Goal: Task Accomplishment & Management: Complete application form

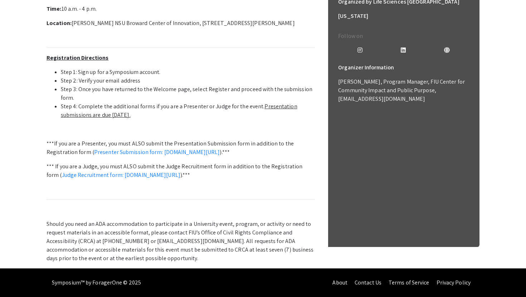
scroll to position [253, 0]
click at [204, 156] on link "Presenter Submission form: symposium.foragerone.com/lssfsymposium2025/submission" at bounding box center [157, 152] width 126 height 8
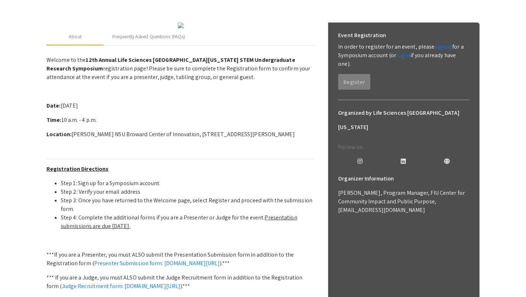
scroll to position [66, 0]
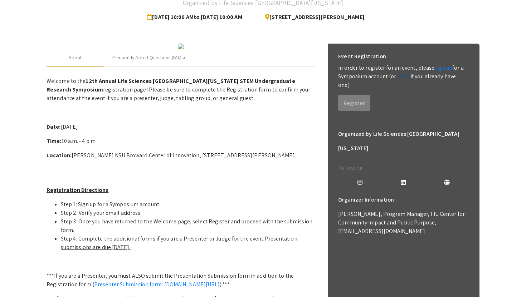
click at [400, 78] on link "log in" at bounding box center [403, 77] width 14 height 8
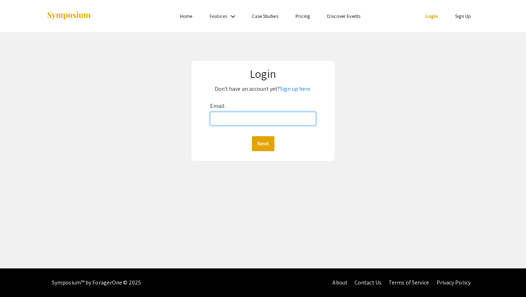
click at [272, 119] on input "Email:" at bounding box center [263, 119] width 106 height 14
type input "[PERSON_NAME][EMAIL_ADDRESS][DOMAIN_NAME]"
click at [252, 136] on button "Next" at bounding box center [263, 143] width 23 height 15
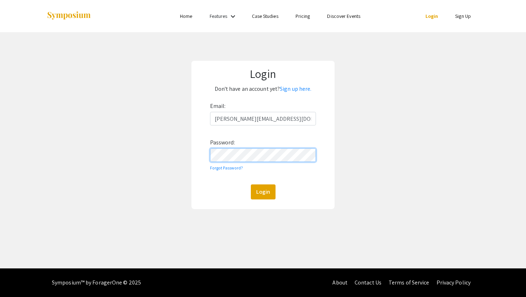
click at [251, 184] on button "Login" at bounding box center [263, 191] width 25 height 15
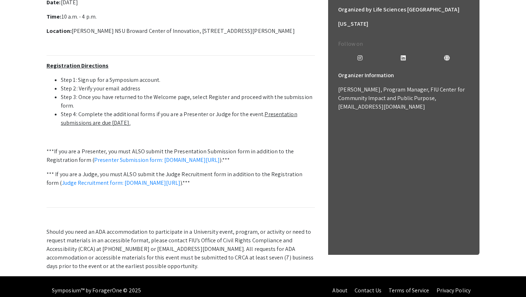
scroll to position [201, 0]
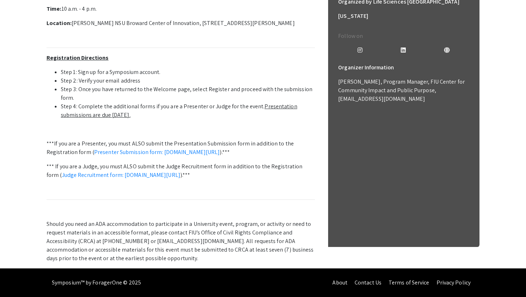
click at [265, 157] on p "***If you are a Presenter, you must ALSO submit the Presentation Submission for…" at bounding box center [180, 147] width 268 height 17
click at [220, 156] on link "Presenter Submission form: symposium.foragerone.com/lssfsymposium2025/submission" at bounding box center [157, 152] width 126 height 8
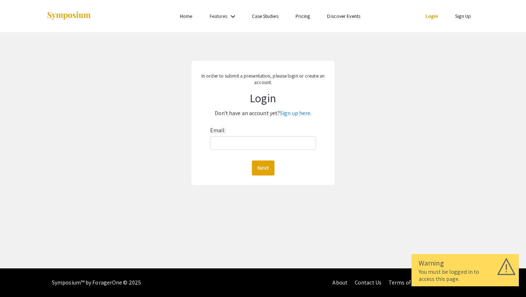
click at [288, 117] on p "Don't have an account yet? Sign up here." at bounding box center [263, 113] width 133 height 11
click at [288, 115] on link "Sign up here." at bounding box center [295, 113] width 31 height 8
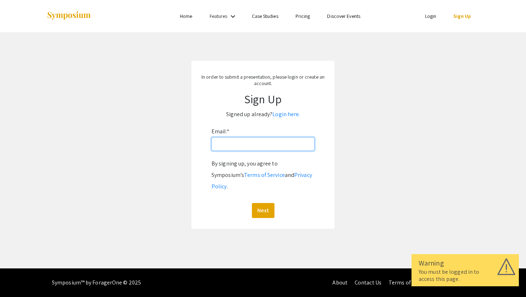
click at [279, 141] on input "Email: *" at bounding box center [262, 144] width 103 height 14
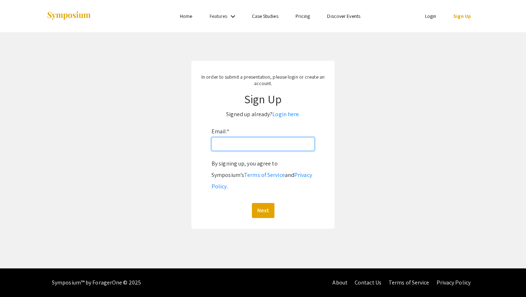
type input "[PERSON_NAME][EMAIL_ADDRESS][DOMAIN_NAME]"
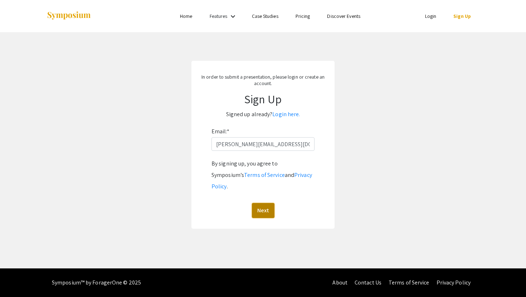
click at [261, 203] on button "Next" at bounding box center [263, 210] width 23 height 15
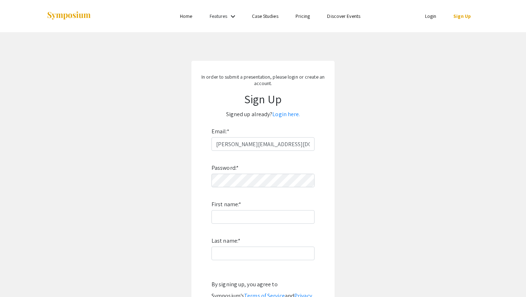
click at [265, 189] on div "Password: * First name: * Last name: * By signing up, you agree to Symposium’s …" at bounding box center [262, 245] width 103 height 188
click at [265, 187] on div "Password: * First name: * Last name: * By signing up, you agree to Symposium’s …" at bounding box center [262, 245] width 103 height 188
type input "Jose"
click at [221, 253] on input "Last name: *" at bounding box center [262, 254] width 103 height 14
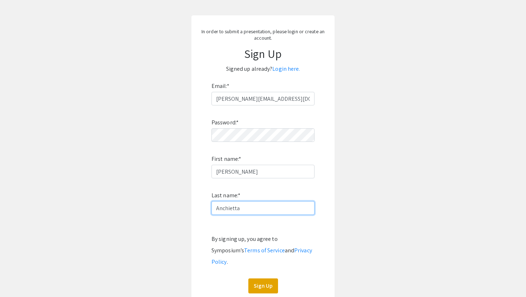
scroll to position [81, 0]
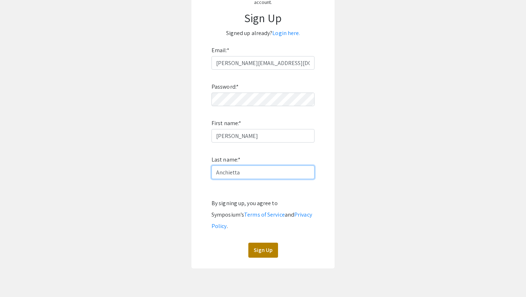
type input "Anchietta"
click at [253, 243] on button "Sign Up" at bounding box center [263, 250] width 30 height 15
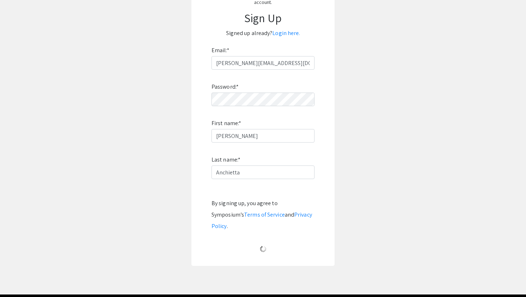
scroll to position [0, 0]
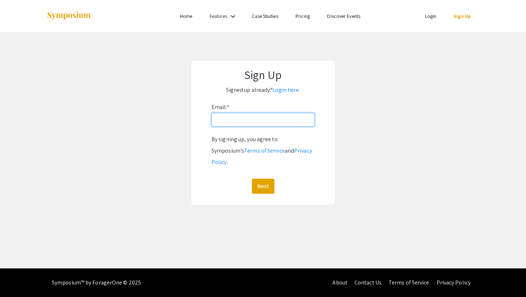
click at [274, 119] on input "Email: *" at bounding box center [262, 120] width 103 height 14
type input "[PERSON_NAME][EMAIL_ADDRESS][DOMAIN_NAME]"
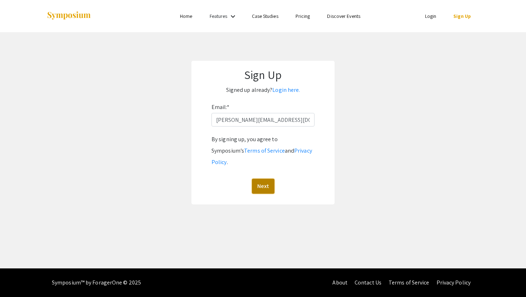
click at [262, 179] on button "Next" at bounding box center [263, 186] width 23 height 15
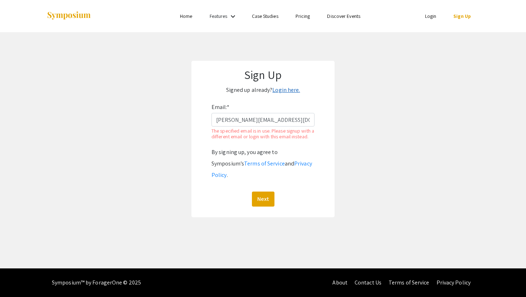
click at [290, 88] on link "Login here." at bounding box center [286, 90] width 28 height 8
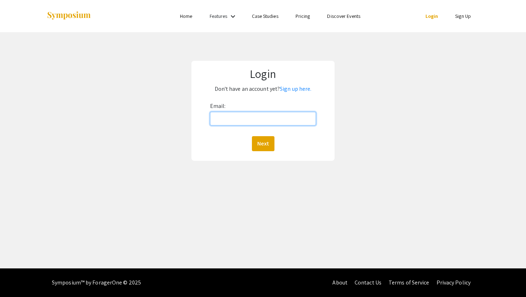
click at [269, 116] on input "Email:" at bounding box center [263, 119] width 106 height 14
type input "jose.anchietta001@MYMDC.NET"
click at [252, 136] on button "Next" at bounding box center [263, 143] width 23 height 15
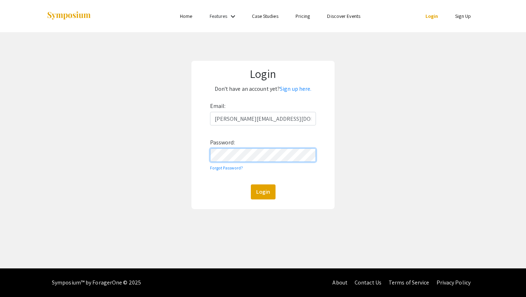
click at [251, 184] on button "Login" at bounding box center [263, 191] width 25 height 15
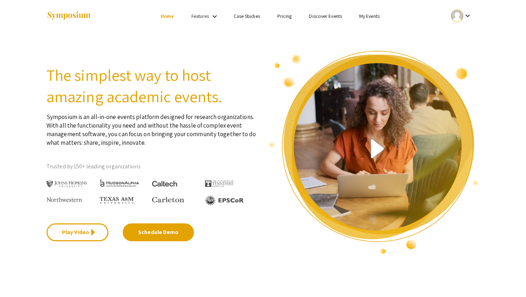
click at [327, 17] on link "Discover Events" at bounding box center [325, 16] width 33 height 6
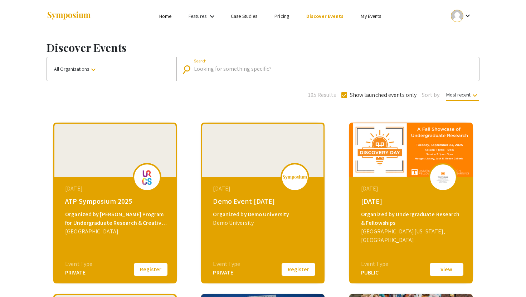
click at [285, 71] on input "Search" at bounding box center [331, 69] width 275 height 6
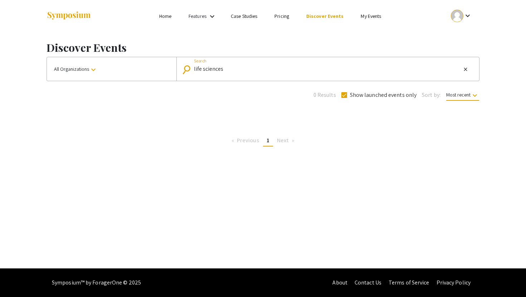
click at [332, 71] on input "life sciences" at bounding box center [327, 69] width 267 height 6
type input "l"
click at [278, 155] on div "Skip navigation Home Features keyboard_arrow_down Case Studies Pricing Discover…" at bounding box center [263, 134] width 526 height 269
click at [381, 77] on mat-form-field "search Search" at bounding box center [327, 69] width 302 height 24
click at [323, 15] on link "Discover Events" at bounding box center [325, 16] width 38 height 6
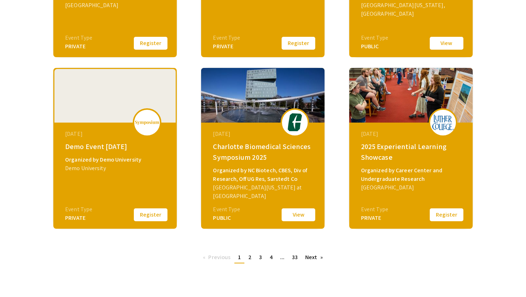
scroll to position [235, 0]
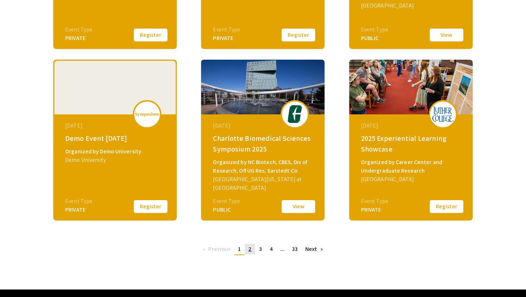
click at [245, 251] on link "page 2" at bounding box center [250, 249] width 10 height 11
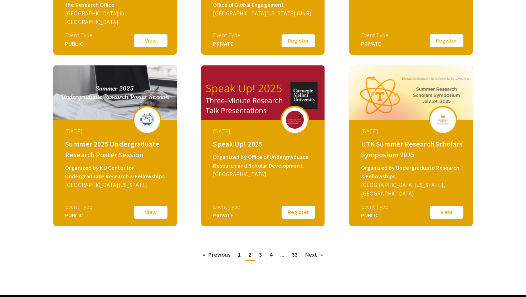
scroll to position [226, 0]
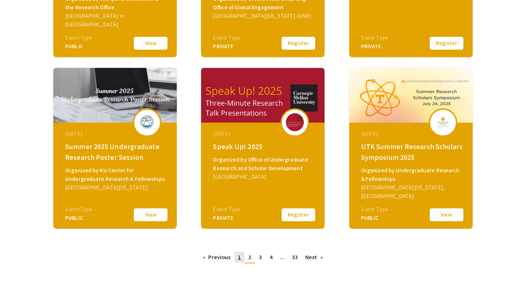
click at [237, 260] on link "page 1" at bounding box center [239, 257] width 10 height 11
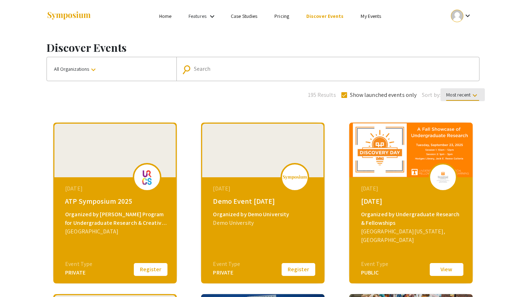
click at [459, 94] on span "Most recent keyboard_arrow_down" at bounding box center [462, 96] width 33 height 9
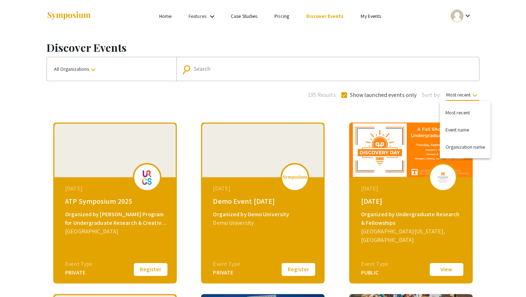
click at [91, 70] on div at bounding box center [263, 148] width 526 height 297
click at [91, 70] on mat-icon "keyboard_arrow_down" at bounding box center [93, 69] width 9 height 9
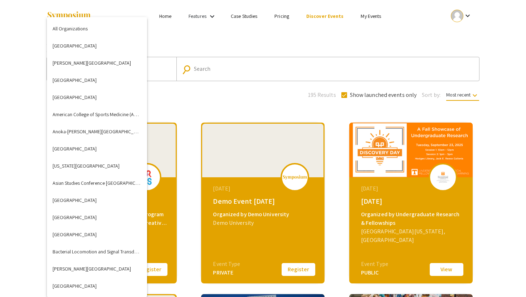
click at [0, 180] on div at bounding box center [263, 148] width 526 height 297
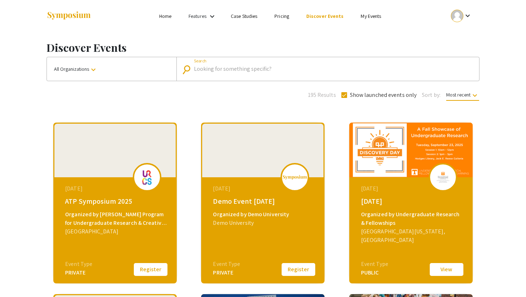
click at [201, 72] on input "Search" at bounding box center [331, 69] width 275 height 6
type input "nova"
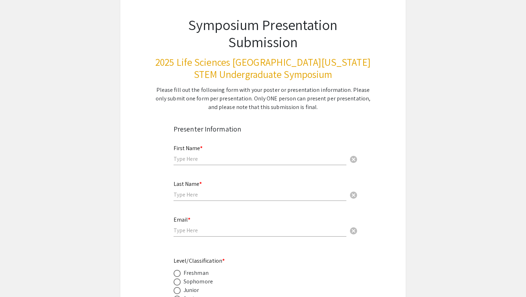
scroll to position [44, 0]
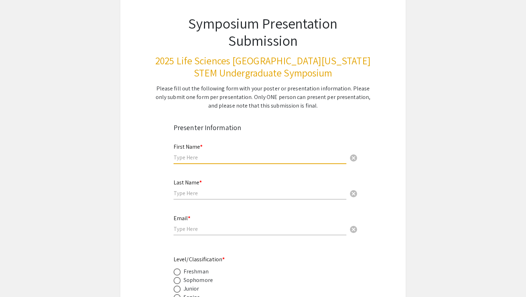
click at [271, 155] on input "text" at bounding box center [259, 158] width 173 height 8
type input "Jose"
type input "Anchietta De Riseis"
type input "jose.anchietta001@MYMDC.NET"
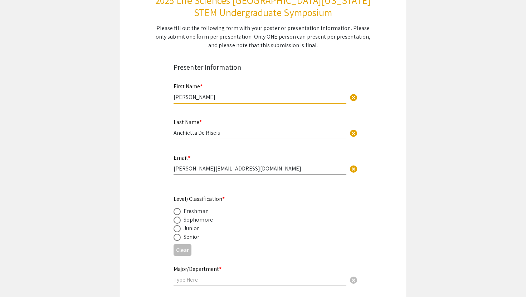
scroll to position [160, 0]
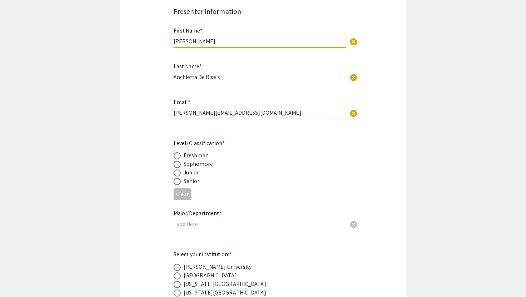
type input "Jose"
click at [192, 162] on div "Sophomore" at bounding box center [197, 164] width 29 height 9
click at [176, 166] on span at bounding box center [176, 164] width 7 height 7
click at [176, 166] on input "radio" at bounding box center [176, 164] width 7 height 7
radio input "true"
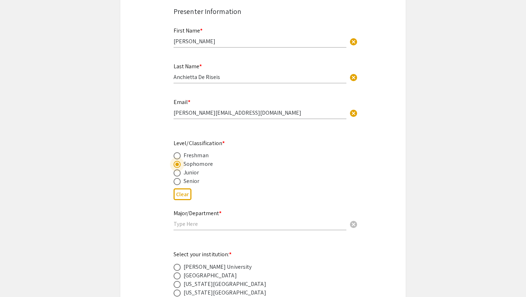
click at [179, 230] on div "Major/Department * cancel" at bounding box center [259, 216] width 173 height 27
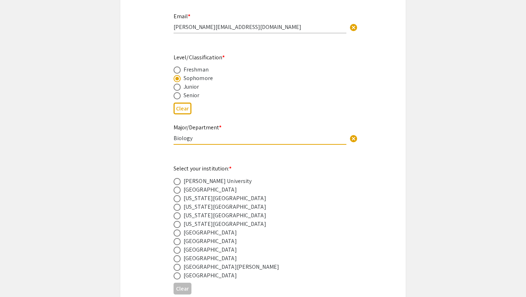
scroll to position [248, 0]
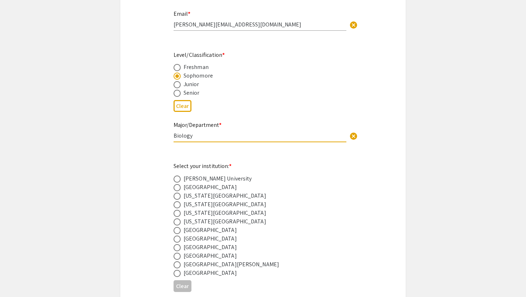
type input "Biology"
click at [177, 242] on span at bounding box center [176, 239] width 7 height 7
click at [177, 242] on input "radio" at bounding box center [176, 239] width 7 height 7
radio input "true"
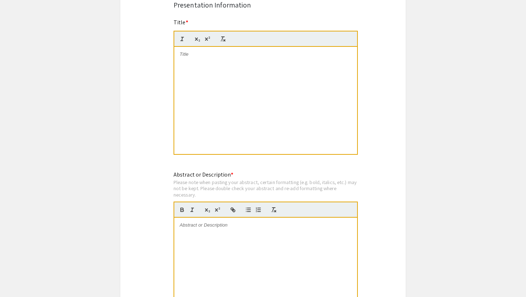
scroll to position [583, 0]
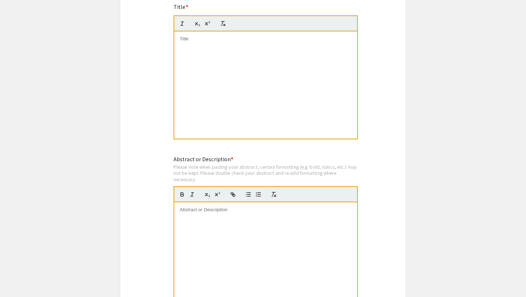
click at [214, 88] on div at bounding box center [265, 84] width 183 height 107
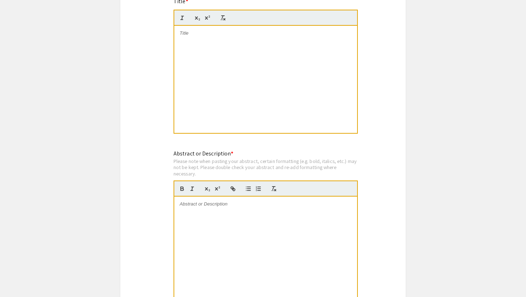
scroll to position [578, 0]
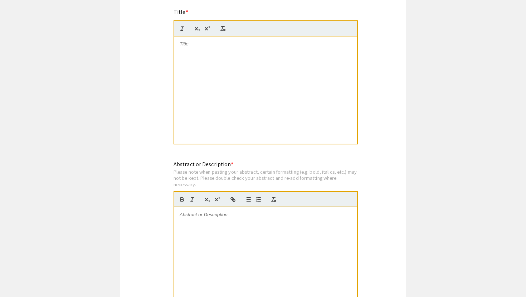
click at [230, 89] on div at bounding box center [265, 89] width 183 height 107
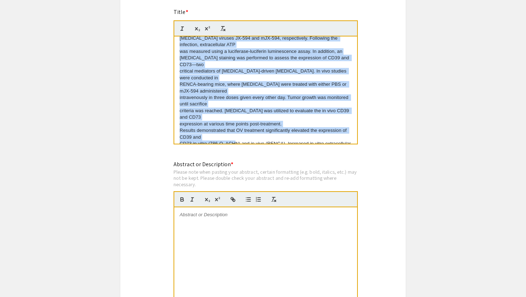
scroll to position [330, 0]
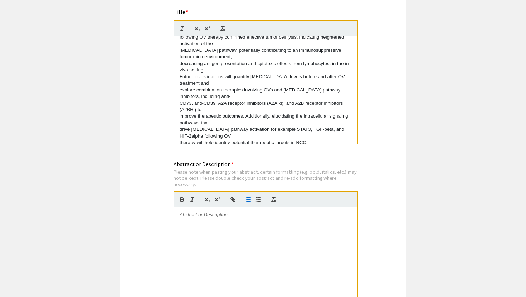
drag, startPoint x: 179, startPoint y: 53, endPoint x: 246, endPoint y: 201, distance: 162.4
click at [246, 201] on div "Symposium Presentation Submission 2025 Life Sciences South Florida STEM Undergr…" at bounding box center [263, 108] width 286 height 1290
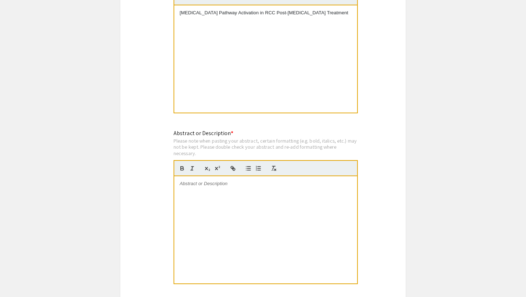
scroll to position [611, 0]
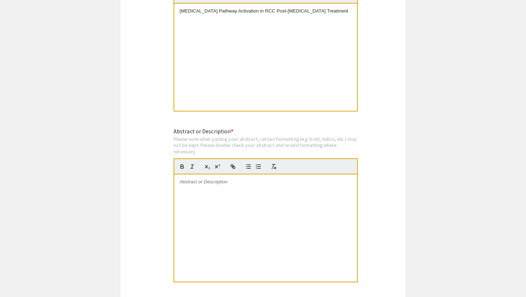
click at [255, 212] on div at bounding box center [265, 227] width 183 height 107
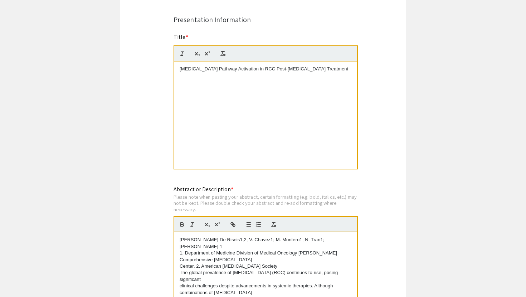
scroll to position [553, 0]
click at [179, 262] on div "J. Anchietta De Riseis1,2; V. Chavez1; M. Montero1; N. Tran1; J. Merchan 1 1. D…" at bounding box center [265, 285] width 183 height 107
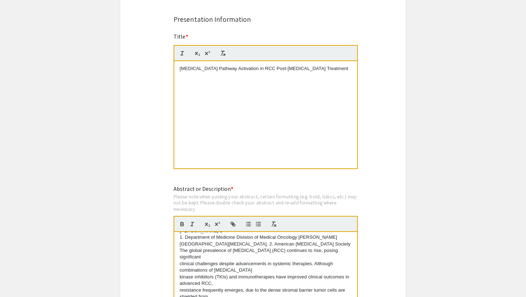
scroll to position [15, 0]
click at [177, 260] on div "J. Anchietta De Riseis1,2; V. Chavez1; M. Montero1; N. Tran1; J. Merchan 1 1. D…" at bounding box center [265, 285] width 183 height 107
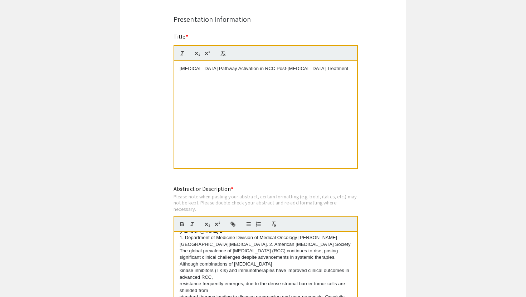
click at [177, 269] on div "J. Anchietta De Riseis1,2; V. Chavez1; M. Montero1; N. Tran1; J. Merchan 1 1. D…" at bounding box center [265, 285] width 183 height 107
click at [178, 265] on div "J. Anchietta De Riseis1,2; V. Chavez1; M. Montero1; N. Tran1; J. Merchan 1 1. D…" at bounding box center [265, 285] width 183 height 107
click at [178, 267] on div "J. Anchietta De Riseis1,2; V. Chavez1; M. Montero1; N. Tran1; J. Merchan 1 1. D…" at bounding box center [265, 285] width 183 height 107
click at [178, 273] on div "J. Anchietta De Riseis1,2; V. Chavez1; M. Montero1; N. Tran1; J. Merchan 1 1. D…" at bounding box center [265, 285] width 183 height 107
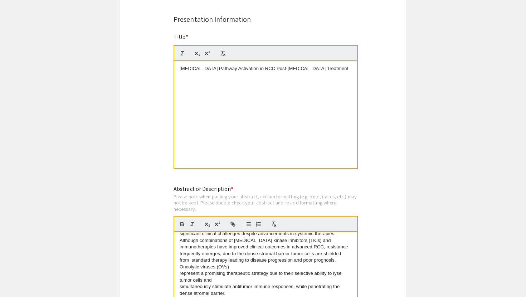
scroll to position [43, 0]
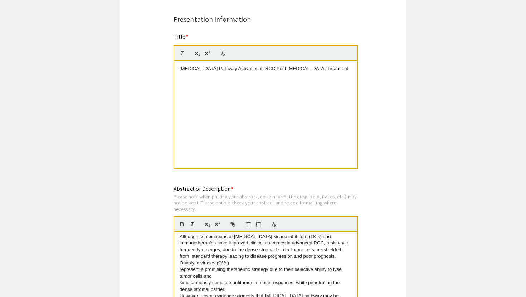
click at [177, 266] on div "J. Anchietta De Riseis1,2; V. Chavez1; M. Montero1; N. Tran1; J. Merchan 1 1. D…" at bounding box center [265, 285] width 183 height 107
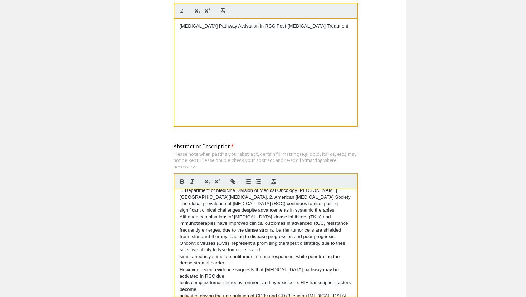
scroll to position [26, 0]
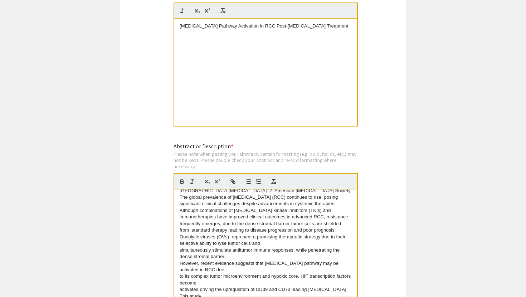
click at [178, 245] on div "J. Anchietta De Riseis1,2; V. Chavez1; M. Montero1; N. Tran1; J. Merchan 1 1. D…" at bounding box center [265, 242] width 183 height 107
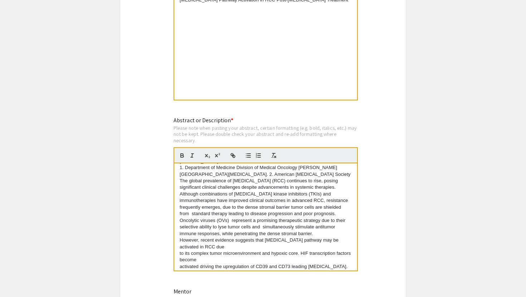
scroll to position [18, 0]
click at [177, 236] on div "J. Anchietta De Riseis1,2; V. Chavez1; M. Montero1; N. Tran1; J. Merchan 1 1. D…" at bounding box center [265, 216] width 183 height 107
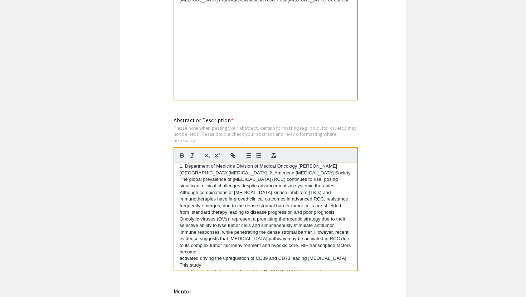
click at [178, 242] on div "J. Anchietta De Riseis1,2; V. Chavez1; M. Montero1; N. Tran1; J. Merchan 1 1. D…" at bounding box center [265, 216] width 183 height 107
click at [176, 240] on div "J. Anchietta De Riseis1,2; V. Chavez1; M. Montero1; N. Tran1; J. Merchan 1 1. D…" at bounding box center [265, 216] width 183 height 107
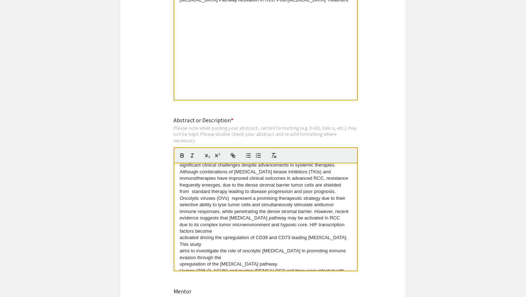
scroll to position [40, 0]
click at [179, 233] on p "activated driving the upregulation of CD39 and CD73 leading immunosuppression. …" at bounding box center [265, 239] width 172 height 13
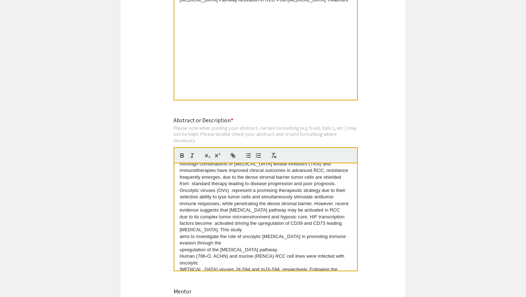
scroll to position [49, 0]
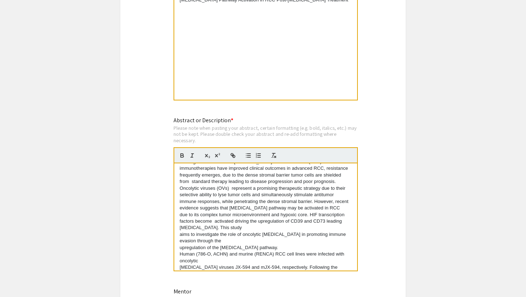
click at [177, 225] on div "J. Anchietta De Riseis1,2; V. Chavez1; M. Montero1; N. Tran1; J. Merchan 1 1. D…" at bounding box center [265, 216] width 183 height 107
click at [178, 230] on div "J. Anchietta De Riseis1,2; V. Chavez1; M. Montero1; N. Tran1; J. Merchan 1 1. D…" at bounding box center [265, 216] width 183 height 107
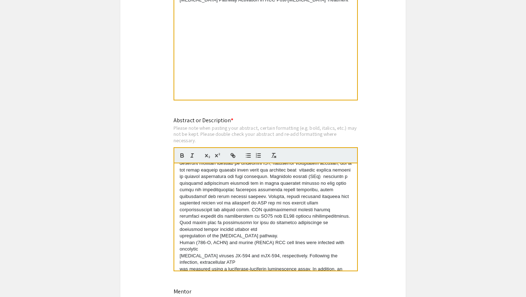
scroll to position [56, 0]
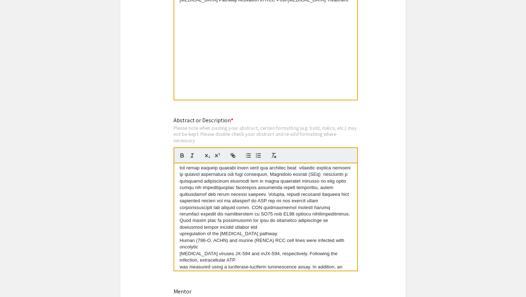
click at [178, 229] on div "J. Anchietta De Riseis1,2; V. Chavez1; M. Montero1; N. Tran1; J. Merchan 1 1. D…" at bounding box center [265, 216] width 183 height 107
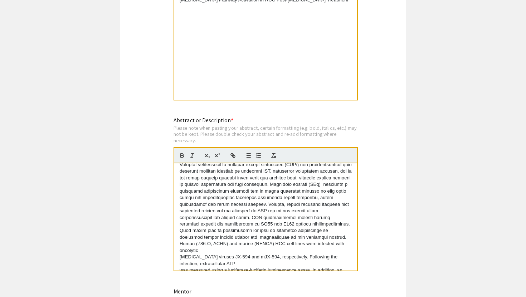
scroll to position [46, 0]
click at [177, 252] on div "J. Anchietta De Riseis1,2; V. Chavez1; M. Montero1; N. Tran1; J. Merchan 1 1. D…" at bounding box center [265, 216] width 183 height 107
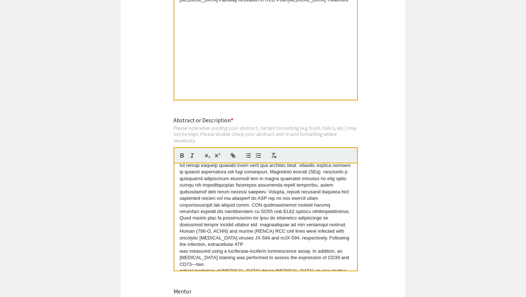
scroll to position [60, 0]
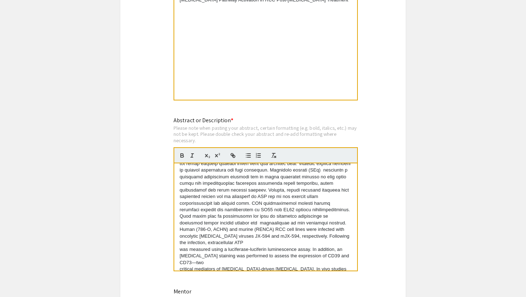
click at [179, 244] on div "J. Anchietta De Riseis1,2; V. Chavez1; M. Montero1; N. Tran1; J. Merchan 1 1. D…" at bounding box center [265, 216] width 183 height 107
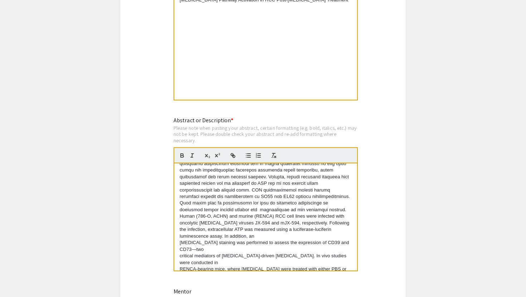
scroll to position [75, 0]
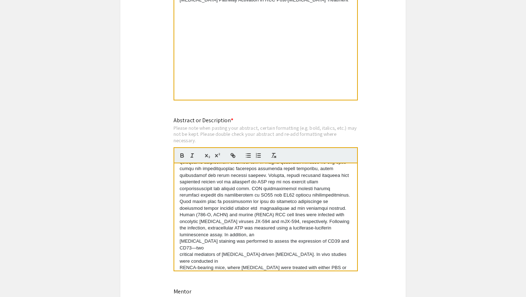
click at [179, 236] on div "J. Anchietta De Riseis1,2; V. Chavez1; M. Montero1; N. Tran1; J. Merchan 1 1. D…" at bounding box center [265, 216] width 183 height 107
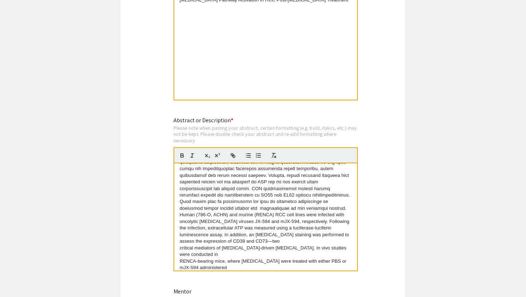
click at [179, 243] on div "J. Anchietta De Riseis1,2; V. Chavez1; M. Montero1; N. Tran1; J. Merchan 1 1. D…" at bounding box center [265, 216] width 183 height 107
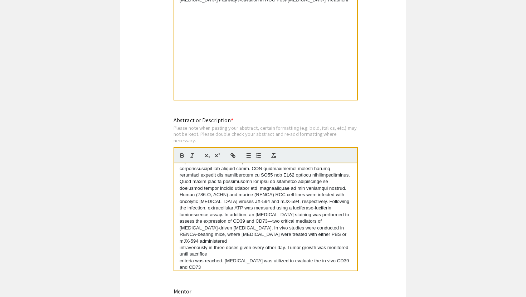
scroll to position [96, 0]
click at [178, 236] on div "J. Anchietta De Riseis1,2; V. Chavez1; M. Montero1; N. Tran1; J. Merchan 1 1. D…" at bounding box center [265, 216] width 183 height 107
click at [178, 241] on div "J. Anchietta De Riseis1,2; V. Chavez1; M. Montero1; N. Tran1; J. Merchan 1 1. D…" at bounding box center [265, 216] width 183 height 107
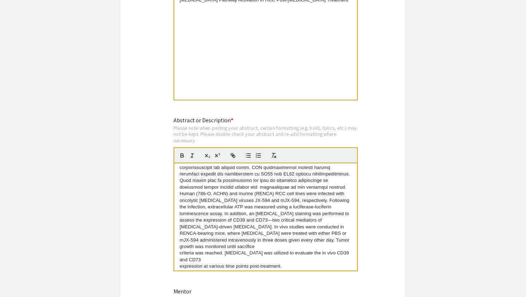
click at [178, 248] on div "J. Anchietta De Riseis1,2; V. Chavez1; M. Montero1; N. Tran1; J. Merchan 1 1. D…" at bounding box center [265, 216] width 183 height 107
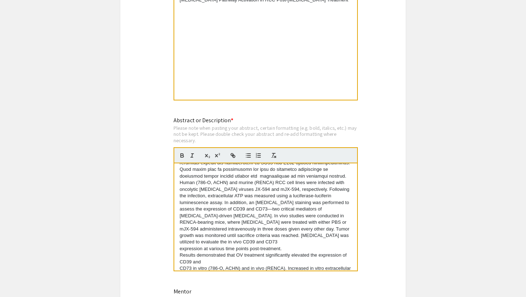
scroll to position [109, 0]
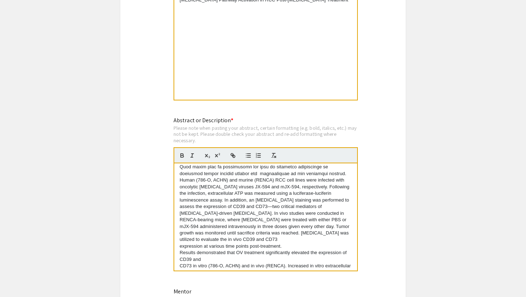
click at [179, 241] on div "J. Anchietta De Riseis1,2; V. Chavez1; M. Montero1; N. Tran1; J. Merchan 1 1. D…" at bounding box center [265, 216] width 183 height 107
click at [179, 248] on div "J. Anchietta De Riseis1,2; V. Chavez1; M. Montero1; N. Tran1; J. Merchan 1 1. D…" at bounding box center [265, 216] width 183 height 107
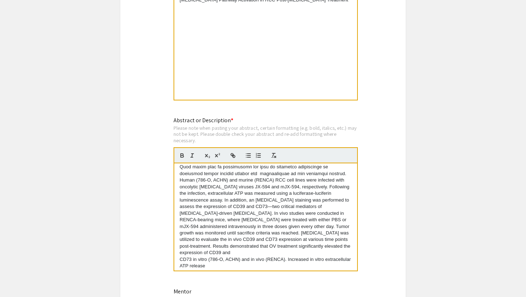
click at [179, 254] on div "J. Anchietta De Riseis1,2; V. Chavez1; M. Montero1; N. Tran1; J. Merchan 1 1. D…" at bounding box center [265, 216] width 183 height 107
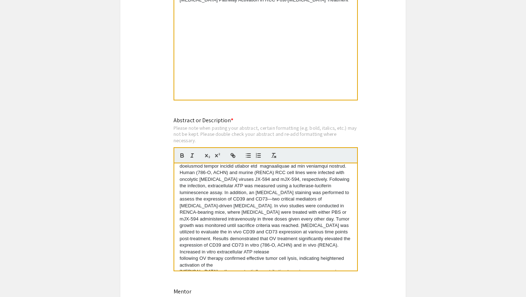
scroll to position [118, 0]
click at [177, 251] on div "J. Anchietta De Riseis1,2; V. Chavez1; M. Montero1; N. Tran1; J. Merchan 1 1. D…" at bounding box center [265, 216] width 183 height 107
click at [179, 260] on div "J. Anchietta De Riseis1,2; V. Chavez1; M. Montero1; N. Tran1; J. Merchan 1 1. D…" at bounding box center [265, 216] width 183 height 107
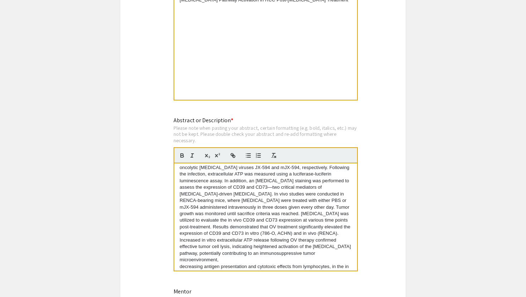
scroll to position [133, 0]
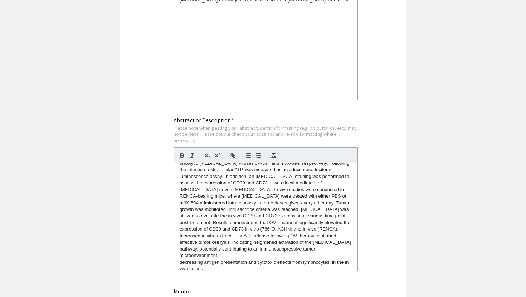
click at [177, 251] on div "J. Anchietta De Riseis1,2; V. Chavez1; M. Montero1; N. Tran1; J. Merchan 1 1. D…" at bounding box center [265, 216] width 183 height 107
click at [178, 258] on div "J. Anchietta De Riseis1,2; V. Chavez1; M. Montero1; N. Tran1; J. Merchan 1 1. D…" at bounding box center [265, 216] width 183 height 107
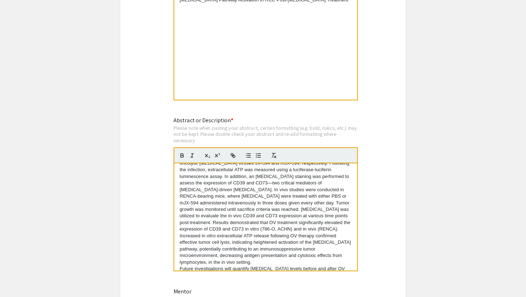
click at [176, 267] on div "J. Anchietta De Riseis1,2; V. Chavez1; M. Montero1; N. Tran1; J. Merchan 1 1. D…" at bounding box center [265, 216] width 183 height 107
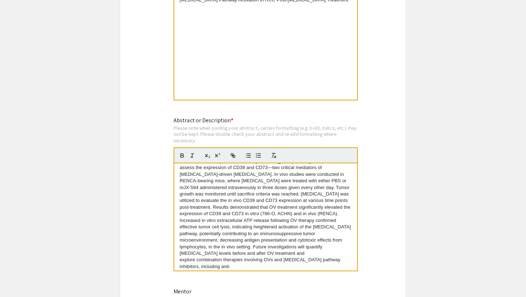
scroll to position [153, 0]
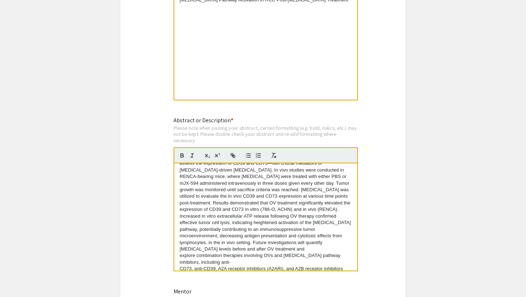
click at [178, 252] on div "J. Anchietta De Riseis1,2; V. Chavez1; M. Montero1; N. Tran1; J. Merchan 1 1. D…" at bounding box center [265, 216] width 183 height 107
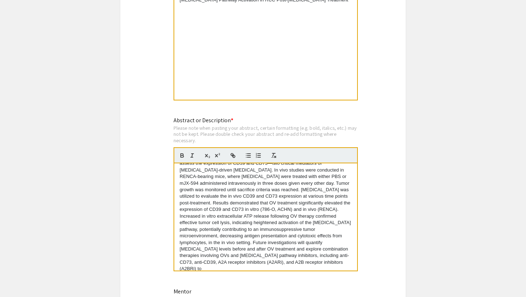
click at [179, 258] on div "J. Anchietta De Riseis1,2; V. Chavez1; M. Montero1; N. Tran1; J. Merchan 1 1. D…" at bounding box center [265, 216] width 183 height 107
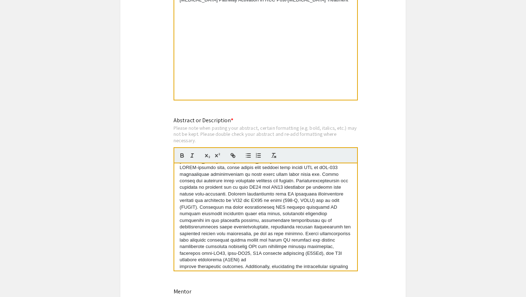
scroll to position [167, 0]
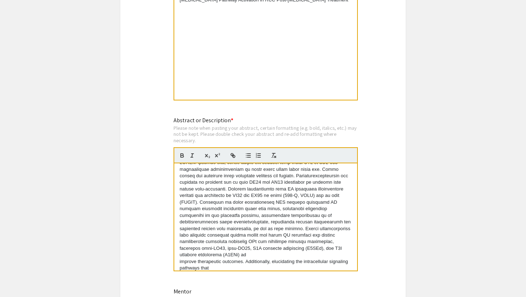
click at [178, 250] on div "J. Anchietta De Riseis1,2; V. Chavez1; M. Montero1; N. Tran1; J. Merchan 1 1. D…" at bounding box center [265, 216] width 183 height 107
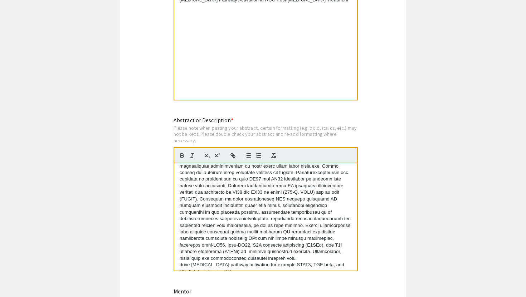
scroll to position [178, 0]
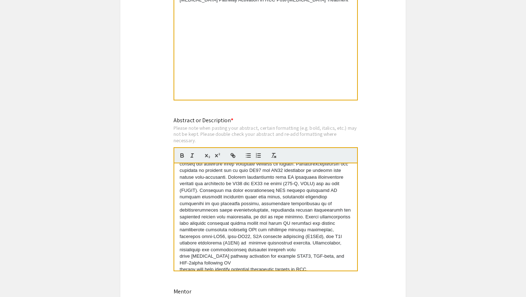
click at [178, 254] on div "J. Anchietta De Riseis1,2; V. Chavez1; M. Montero1; N. Tran1; J. Merchan 1 1. D…" at bounding box center [265, 216] width 183 height 107
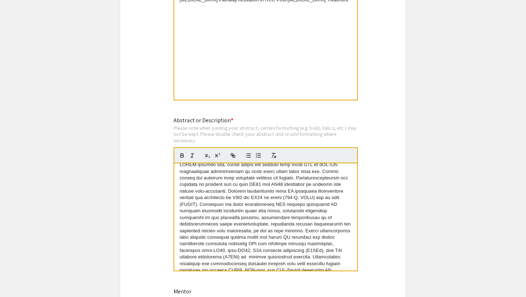
scroll to position [172, 0]
click at [178, 259] on div "J. Anchietta De Riseis1,2; V. Chavez1; M. Montero1; N. Tran1; J. Merchan 1 1. D…" at bounding box center [265, 216] width 183 height 107
click at [179, 267] on p "therapy will help identify potential therapeutic targets in RCC." at bounding box center [265, 270] width 172 height 6
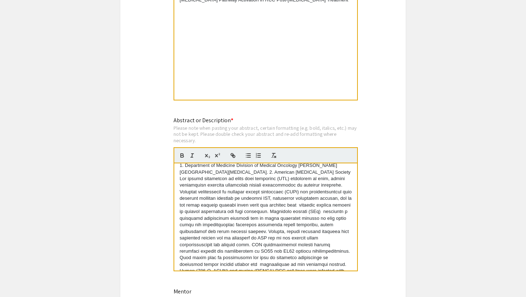
scroll to position [20, 0]
click at [259, 225] on p at bounding box center [265, 220] width 172 height 92
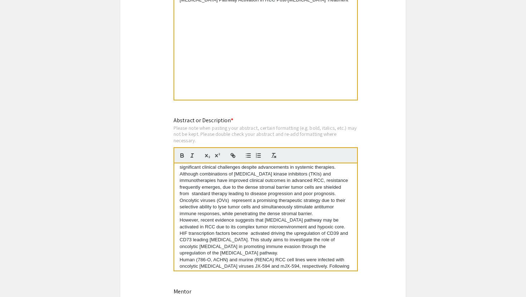
scroll to position [35, 0]
click at [253, 251] on p "However, recent evidence suggests that adenosine pathway may be activated in RC…" at bounding box center [265, 238] width 172 height 40
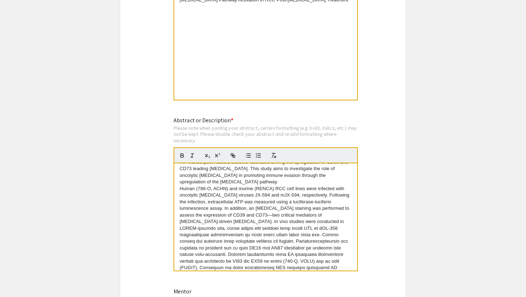
scroll to position [109, 0]
click at [212, 247] on p at bounding box center [265, 282] width 172 height 119
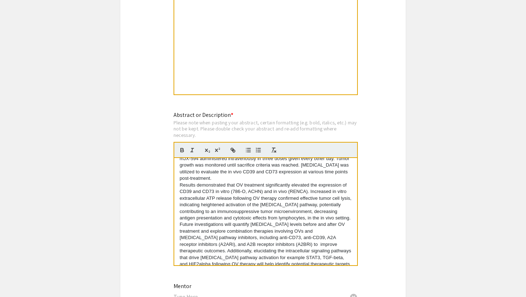
scroll to position [630, 0]
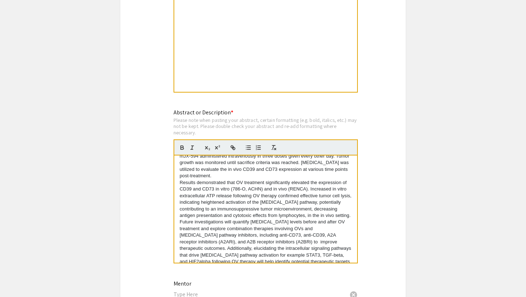
click at [334, 209] on p "Results demonstrated that OV treatment significantly elevated the expression of…" at bounding box center [265, 225] width 172 height 92
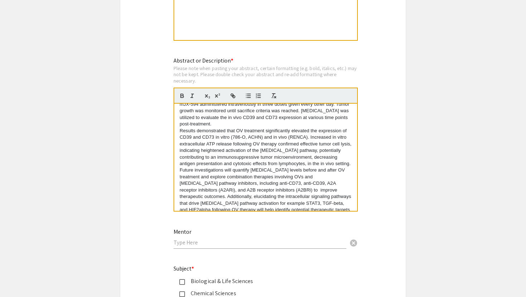
scroll to position [684, 0]
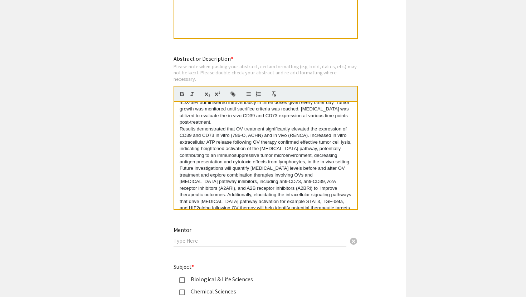
click at [337, 157] on p "Results demonstrated that OV treatment significantly elevated the expression of…" at bounding box center [265, 146] width 172 height 40
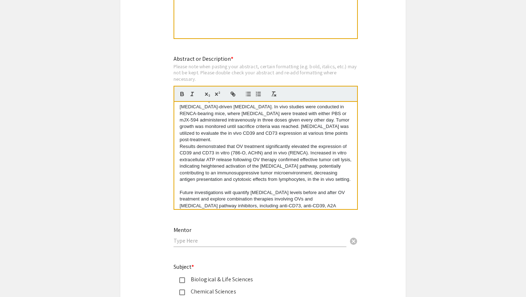
scroll to position [153, 0]
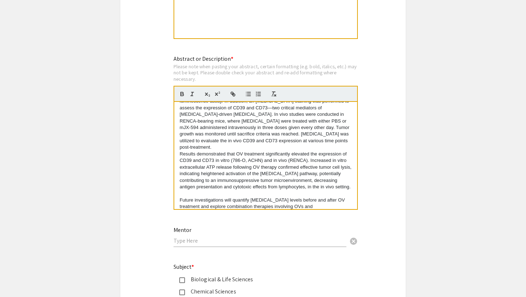
click at [285, 144] on p "RENCA-bearing mice, where tumors were treated with either PBS or mJX-594 admini…" at bounding box center [265, 134] width 172 height 33
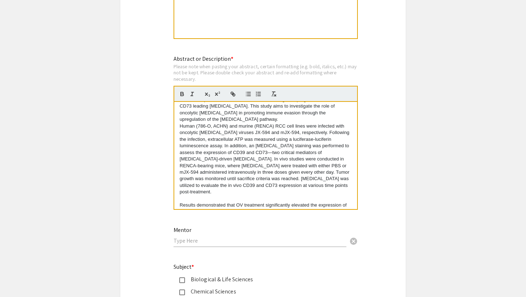
scroll to position [97, 0]
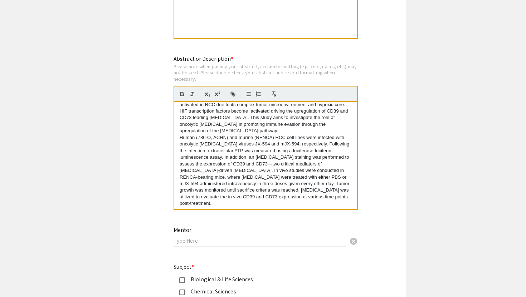
click at [255, 129] on p "However, recent evidence suggests that adenosine pathway may be activated in RC…" at bounding box center [265, 115] width 172 height 40
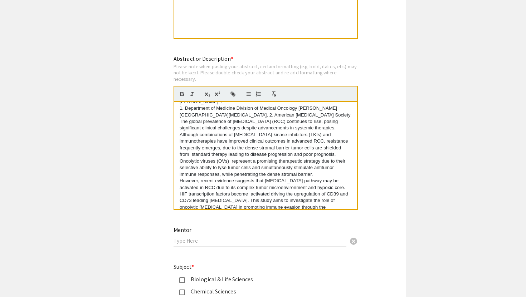
scroll to position [11, 0]
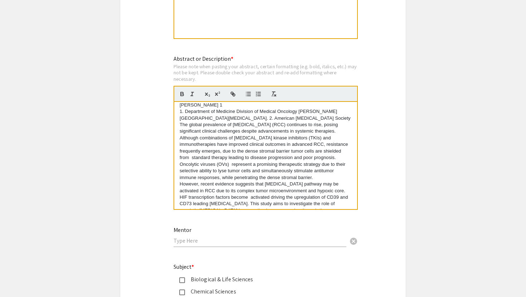
click at [265, 173] on p "The global prevalence of renal cell carcinoma (RCC) continues to rise, posing s…" at bounding box center [265, 151] width 172 height 59
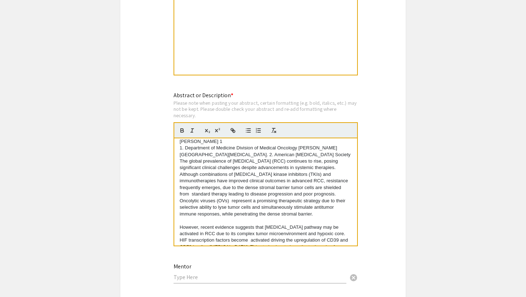
scroll to position [648, 0]
click at [312, 147] on p "1. Department of Medicine Division of Medical Oncology Sylvester Comprehensive …" at bounding box center [265, 150] width 172 height 13
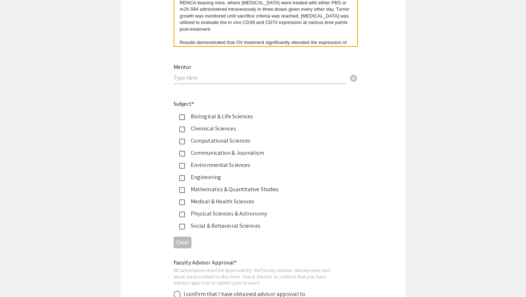
scroll to position [850, 0]
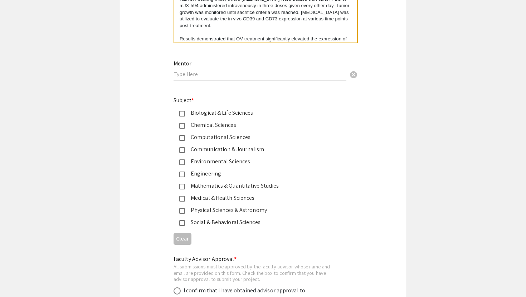
click at [213, 116] on div "Biological & Life Sciences" at bounding box center [260, 113] width 150 height 9
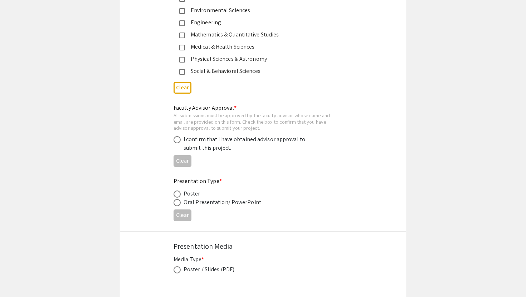
scroll to position [1003, 0]
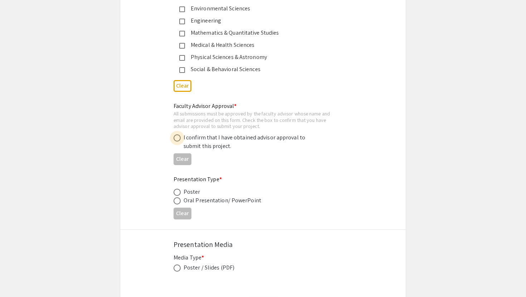
click at [177, 142] on span at bounding box center [176, 137] width 7 height 7
click at [177, 142] on input "radio" at bounding box center [176, 137] width 7 height 7
radio input "true"
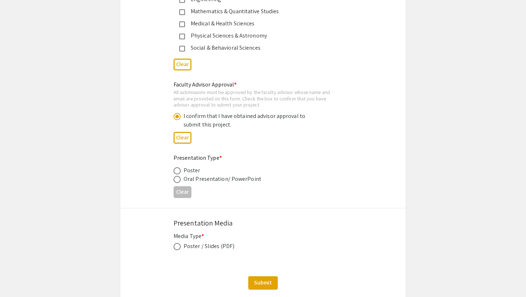
scroll to position [1030, 0]
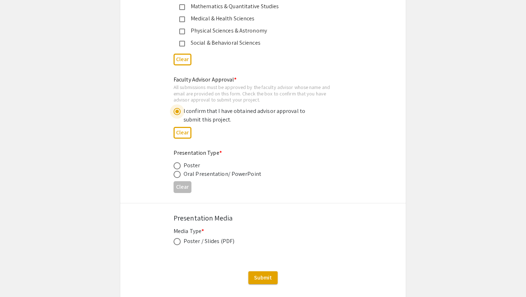
click at [177, 167] on span at bounding box center [176, 165] width 7 height 7
click at [177, 167] on input "radio" at bounding box center [176, 165] width 7 height 7
radio input "true"
click at [177, 175] on span at bounding box center [176, 174] width 7 height 7
click at [177, 175] on input "radio" at bounding box center [176, 174] width 7 height 7
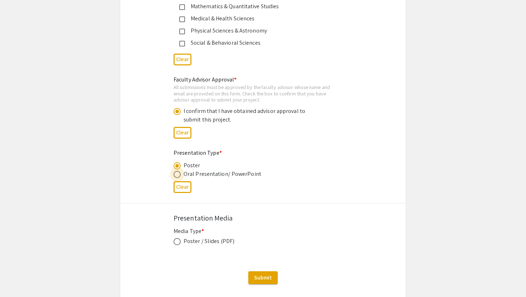
radio input "true"
click at [177, 166] on span at bounding box center [176, 165] width 7 height 7
click at [177, 166] on input "radio" at bounding box center [176, 165] width 7 height 7
radio input "true"
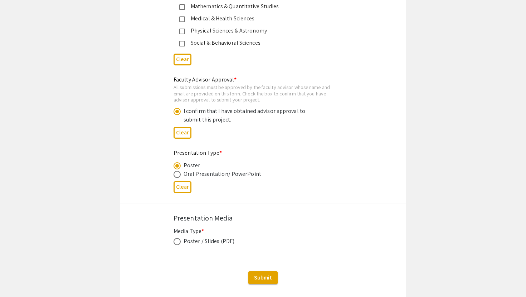
click at [176, 243] on span at bounding box center [176, 241] width 7 height 7
click at [176, 243] on input "radio" at bounding box center [176, 241] width 7 height 7
radio input "true"
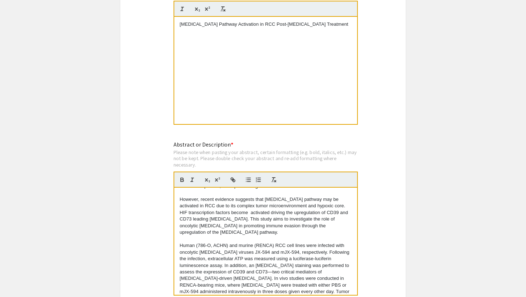
scroll to position [96, 0]
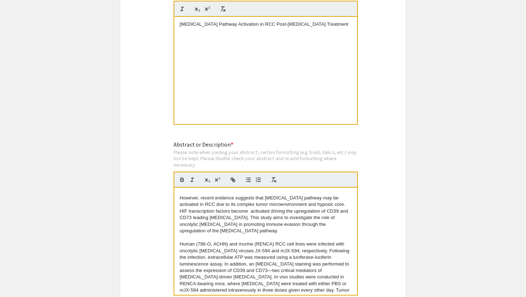
click at [312, 220] on p "However, recent evidence suggests that adenosine pathway may be activated in RC…" at bounding box center [265, 215] width 172 height 40
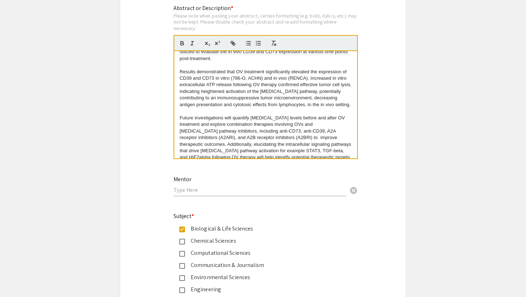
scroll to position [735, 0]
click at [261, 191] on input "text" at bounding box center [259, 190] width 173 height 8
type input "Jaime Merchan MD"
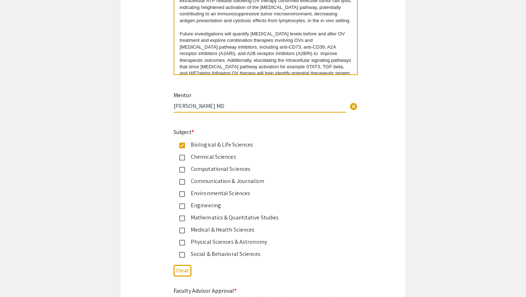
scroll to position [817, 0]
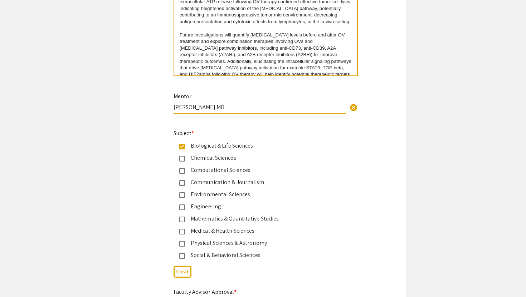
click at [278, 109] on input "Jaime Merchan MD" at bounding box center [259, 107] width 173 height 8
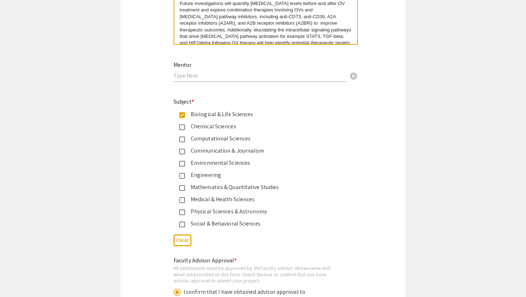
scroll to position [841, 0]
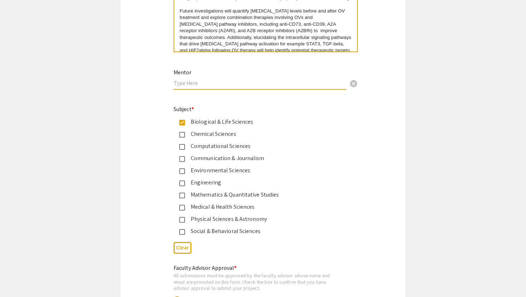
click at [205, 82] on input "text" at bounding box center [259, 83] width 173 height 8
click at [174, 86] on input "Jaime Merchan MD jmerchan2@med.miami.edu" at bounding box center [259, 83] width 173 height 8
click at [308, 84] on input "PI: Jaime Merchan MD jmerchan2@med.miami.edu" at bounding box center [259, 83] width 173 height 8
drag, startPoint x: 336, startPoint y: 84, endPoint x: 360, endPoint y: 86, distance: 24.7
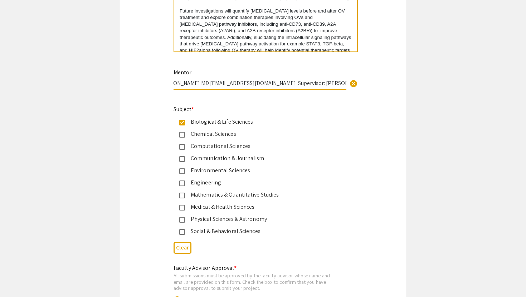
type input "PI: Jaime Merchan MD jmerchan2@med.miami.edu Supervisor: Valery Chavez PhD Asso…"
drag, startPoint x: 333, startPoint y: 86, endPoint x: 368, endPoint y: 85, distance: 35.1
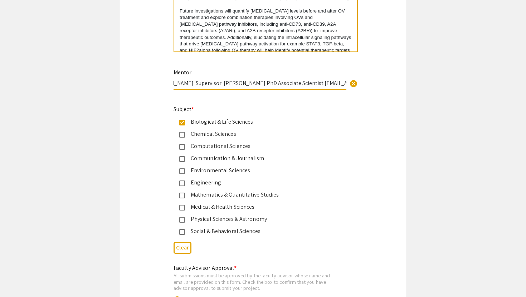
click at [293, 85] on input "PI: Jaime Merchan MD jmerchan2@med.miami.edu Supervisor: Valery Chavez PhD Asso…" at bounding box center [259, 83] width 173 height 8
drag, startPoint x: 198, startPoint y: 88, endPoint x: 238, endPoint y: 82, distance: 40.5
click at [238, 82] on input "PI: Jaime Merchan MD jmerchan2@med.miami.edu Supervisor: Valery Chavez PhD Asso…" at bounding box center [259, 83] width 173 height 8
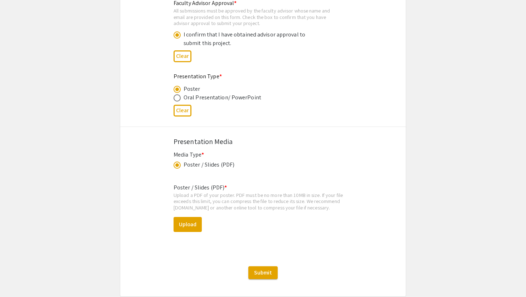
scroll to position [1146, 0]
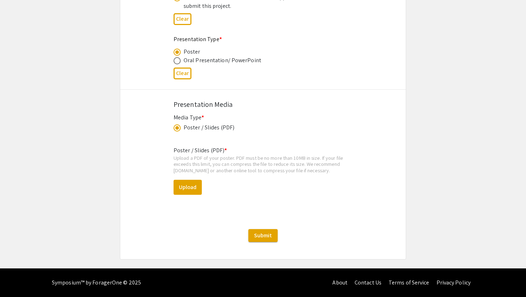
click at [185, 236] on div "Submit" at bounding box center [262, 235] width 285 height 13
click at [183, 189] on button "Upload" at bounding box center [187, 187] width 28 height 15
click at [189, 193] on button "Upload" at bounding box center [187, 187] width 28 height 15
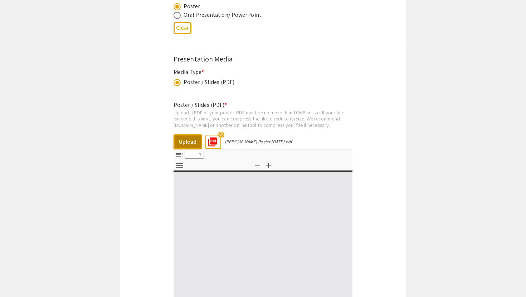
select select "custom"
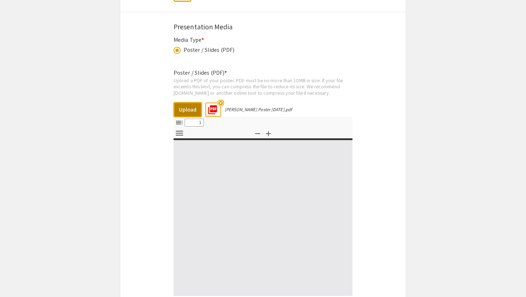
type input "0"
select select "custom"
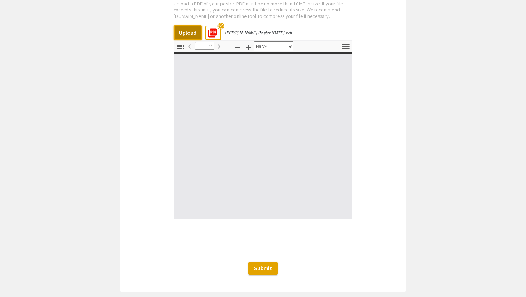
scroll to position [1299, 0]
type input "1"
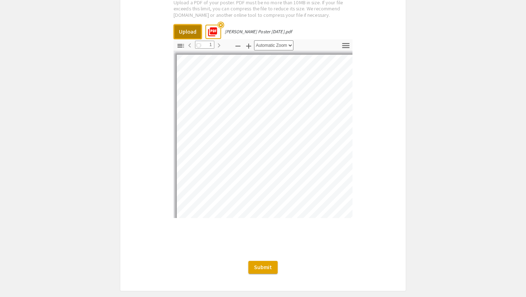
select select "auto"
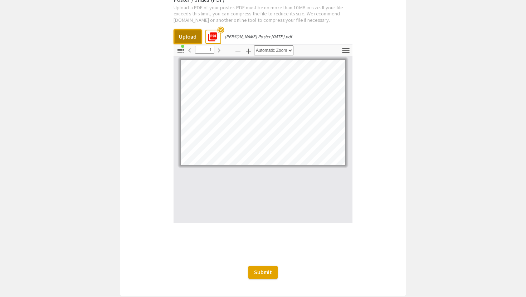
scroll to position [1333, 0]
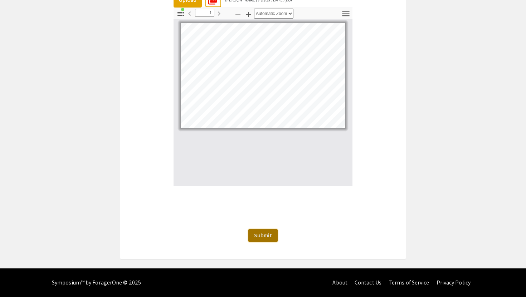
click at [265, 234] on span "Submit" at bounding box center [263, 236] width 18 height 8
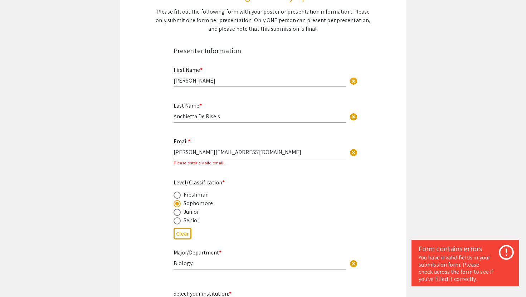
scroll to position [116, 0]
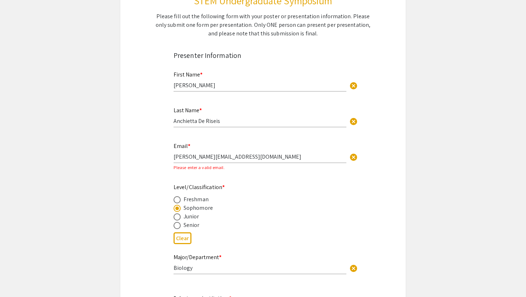
click at [255, 157] on input "jose.anchietta001@MYMDC.NET" at bounding box center [259, 157] width 173 height 8
type input "jose.anchietta001@mymdc.net"
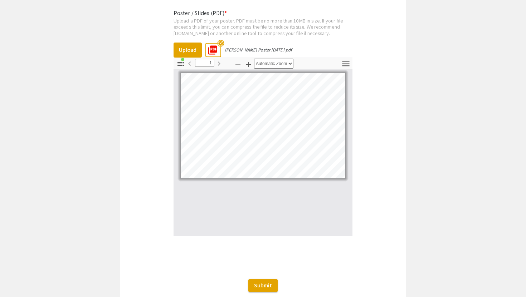
scroll to position [1333, 0]
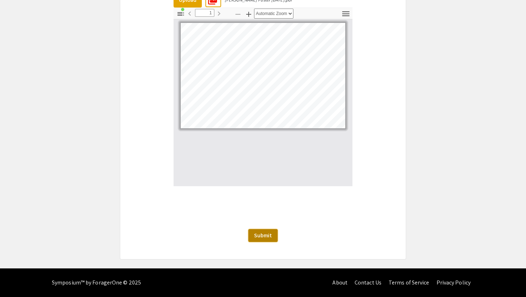
click at [256, 232] on span "Submit" at bounding box center [263, 236] width 18 height 8
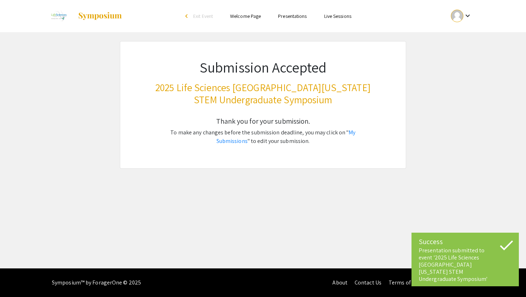
scroll to position [0, 0]
